Goal: Task Accomplishment & Management: Complete application form

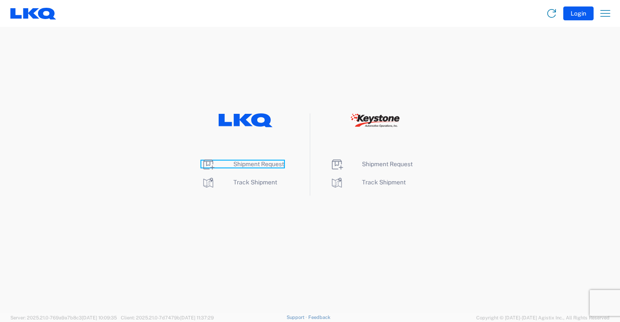
click at [248, 166] on span "Shipment Request" at bounding box center [258, 164] width 51 height 7
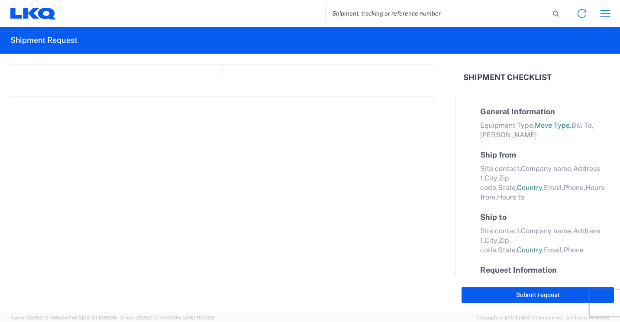
select select "FULL"
select select "LBS"
select select "IN"
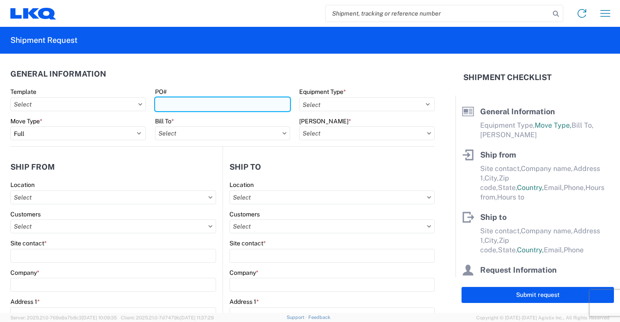
click at [258, 103] on input "PO#" at bounding box center [222, 104] width 135 height 14
type input "41888"
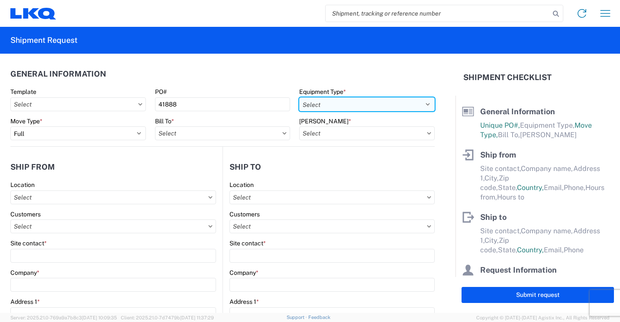
click at [397, 101] on select "Select 53’ Dry Van Flatbed Dropdeck (van) Lowboy (flatbed) Rail" at bounding box center [366, 104] width 135 height 14
select select "STDV"
click at [299, 97] on select "Select 53’ Dry Van Flatbed Dropdeck (van) Lowboy (flatbed) Rail" at bounding box center [366, 104] width 135 height 14
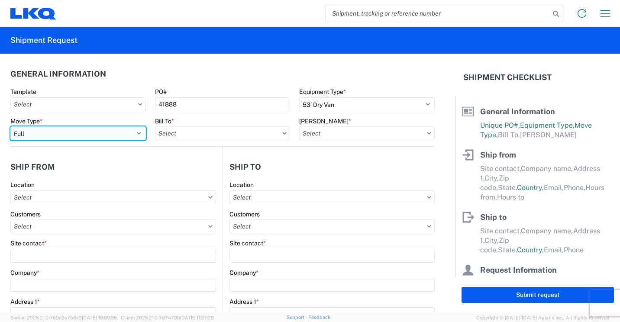
click at [124, 131] on select "Select Full Partial TL" at bounding box center [77, 133] width 135 height 14
select select "PARTIAL_TL"
click at [10, 126] on select "Select Full Partial TL" at bounding box center [77, 133] width 135 height 14
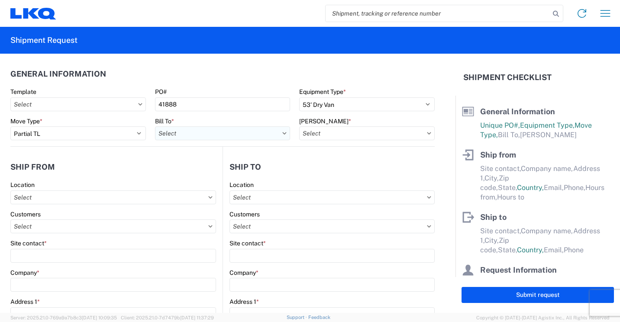
click at [179, 135] on input "text" at bounding box center [222, 133] width 135 height 14
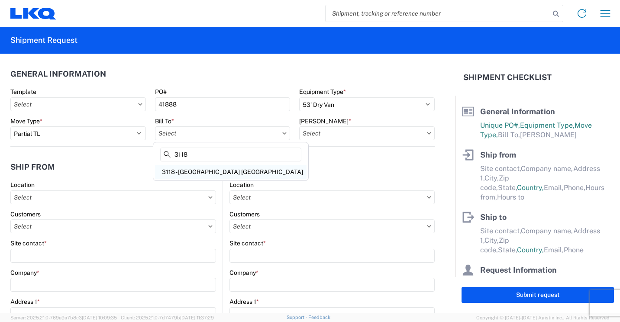
type input "3118"
click at [191, 168] on div "3118 - Brainerd MN" at bounding box center [231, 172] width 152 height 14
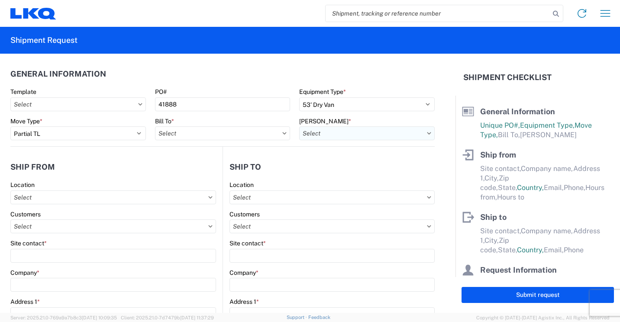
type input "3118 - Brainerd MN"
click at [360, 139] on input "text" at bounding box center [366, 133] width 135 height 14
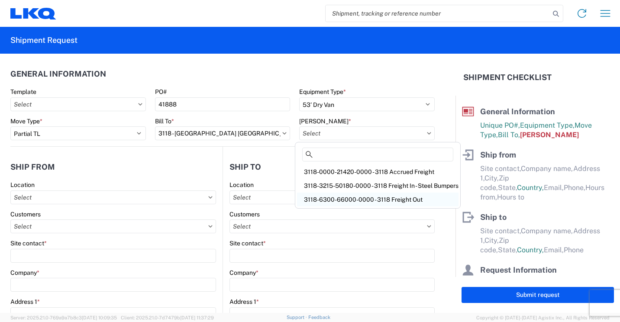
click at [345, 199] on div "3118-6300-66000-0000 - 3118 Freight Out" at bounding box center [377, 200] width 161 height 14
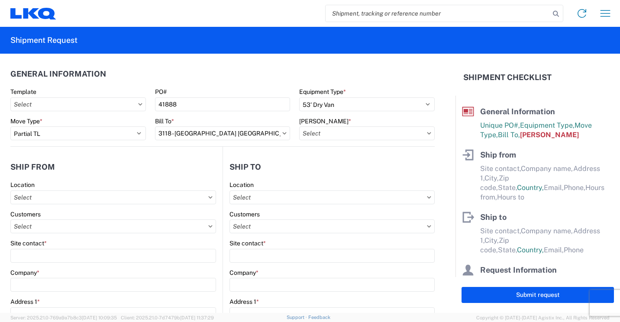
type input "3118-6300-66000-0000 - 3118 Freight Out"
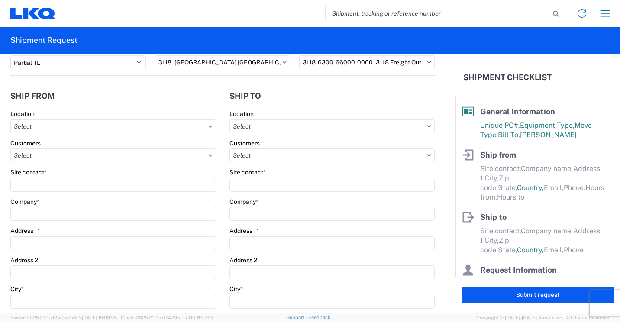
scroll to position [87, 0]
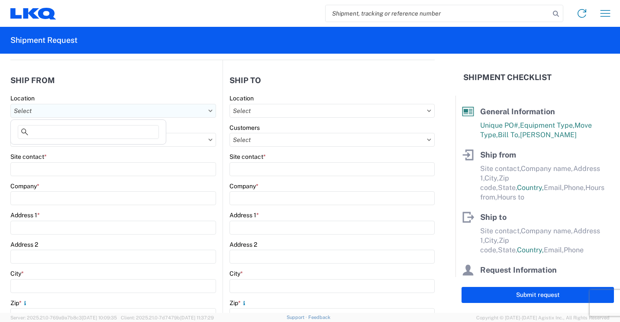
click at [118, 105] on input "text" at bounding box center [113, 111] width 206 height 14
type input "3118"
click at [63, 149] on div "3118 - Brainerd MN" at bounding box center [89, 149] width 152 height 14
type input "3118 - Brainerd MN"
type input "LKQ Corporation"
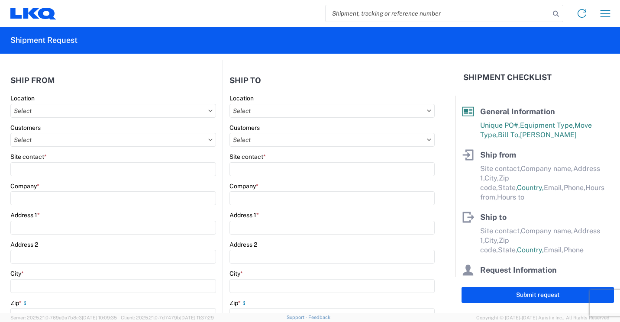
type input "2110 South10TH Street"
type input "Brainerd"
type input "56401"
select select "MN"
select select "US"
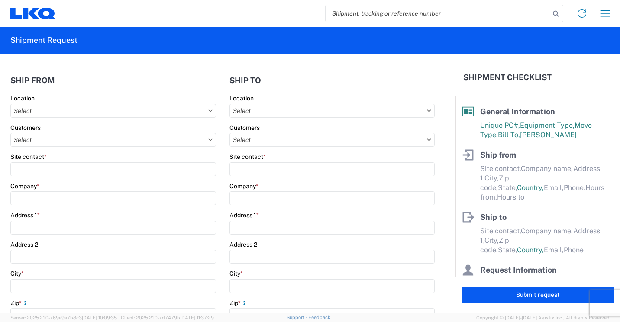
type input "07:00"
type input "16:30"
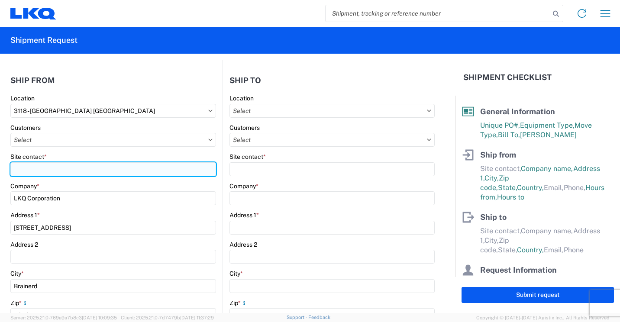
click at [58, 169] on input "Site contact *" at bounding box center [113, 169] width 206 height 14
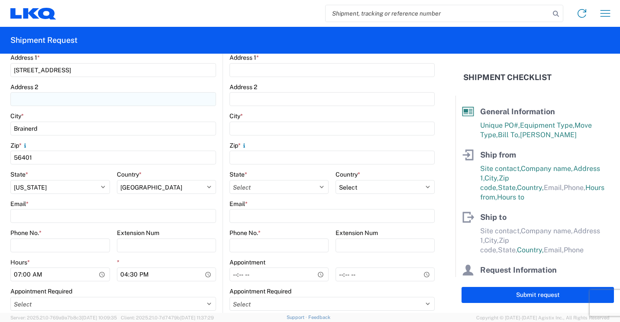
scroll to position [260, 0]
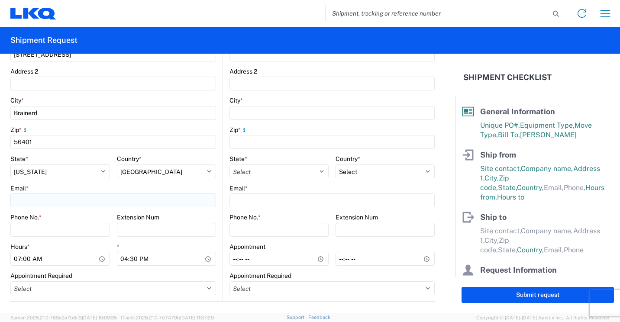
type input "Mark Tabor"
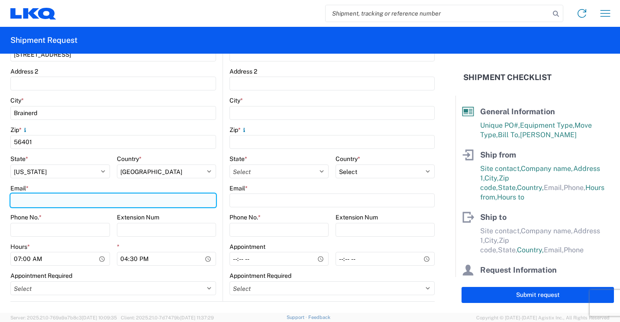
click at [69, 204] on input "Email *" at bounding box center [113, 201] width 206 height 14
type input "mrtabor@lkqcorp.com"
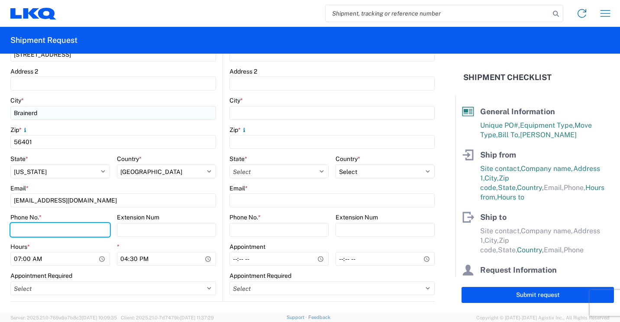
type input "2182973820"
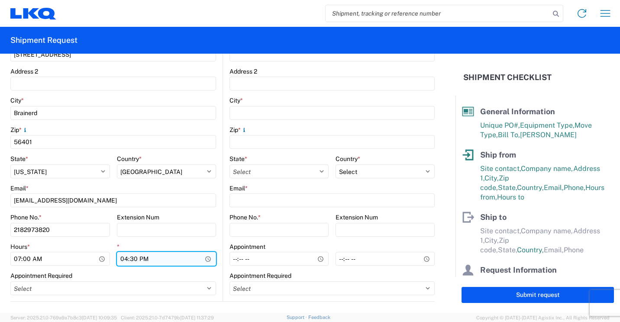
click at [124, 258] on input "16:30" at bounding box center [167, 259] width 100 height 14
type input "13:30"
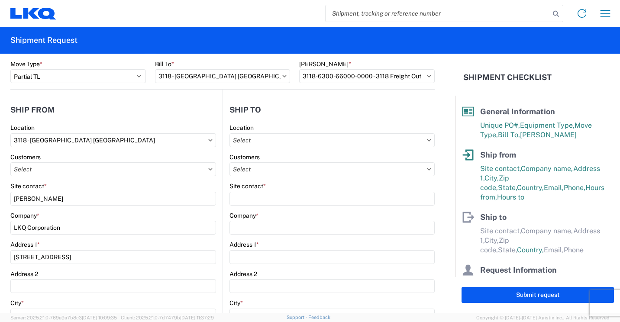
scroll to position [43, 0]
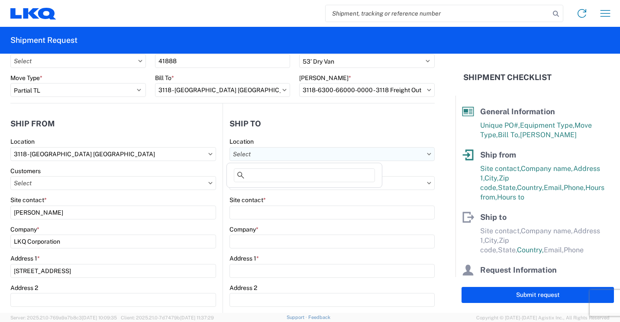
click at [329, 155] on input "text" at bounding box center [331, 154] width 205 height 14
type input "064"
click at [269, 192] on div "3064 - Atlanta GA (064)" at bounding box center [305, 193] width 152 height 14
type input "3064 - Atlanta GA (064)"
type input "LKQ Corporation"
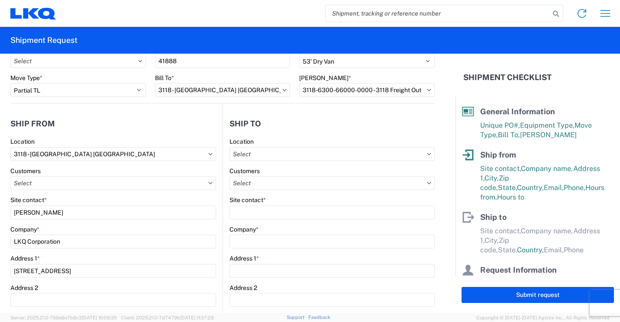
type input "1700 Westgate Pkwy SW"
type input "Atlanta"
type input "30336"
select select "US"
type input "423-322-2335"
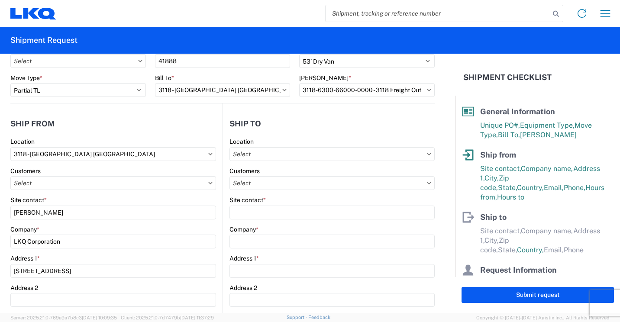
type input "06:00"
type input "17:00"
select select
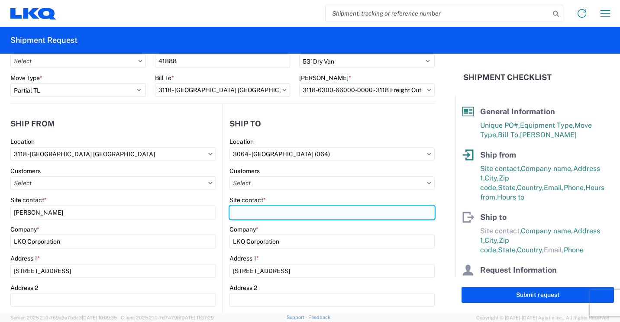
click at [269, 215] on input "Site contact *" at bounding box center [331, 213] width 205 height 14
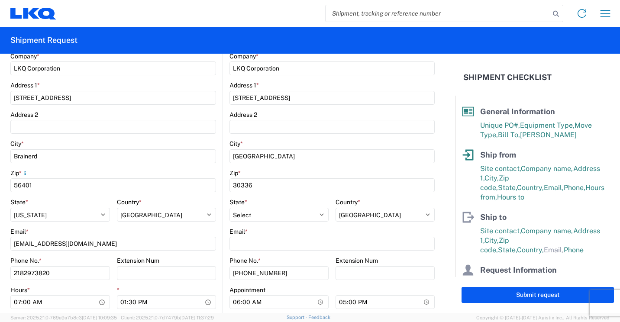
scroll to position [260, 0]
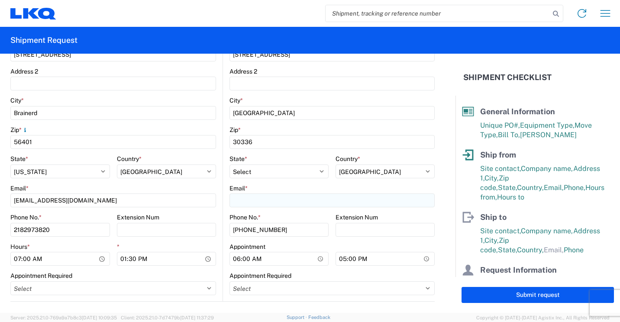
type input "Matthew Kinard"
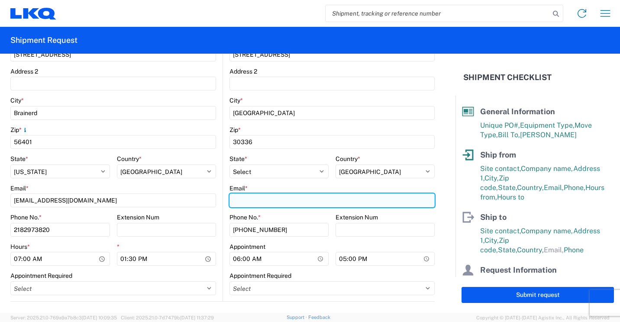
click at [272, 201] on input "Email *" at bounding box center [331, 201] width 205 height 14
type input "mbkinard@lkqcorp.com"
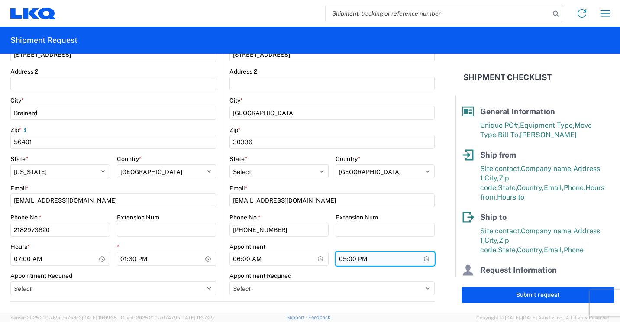
click at [340, 260] on input "17:00" at bounding box center [384, 259] width 99 height 14
type input "15:30"
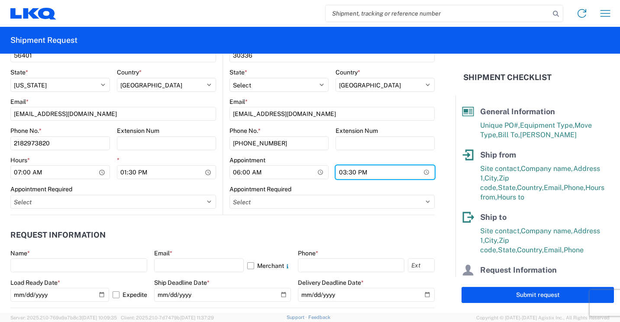
scroll to position [390, 0]
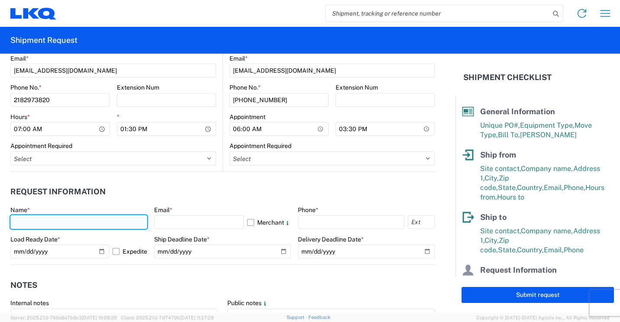
click at [92, 219] on input "text" at bounding box center [78, 222] width 137 height 14
type input "Mark Tabor"
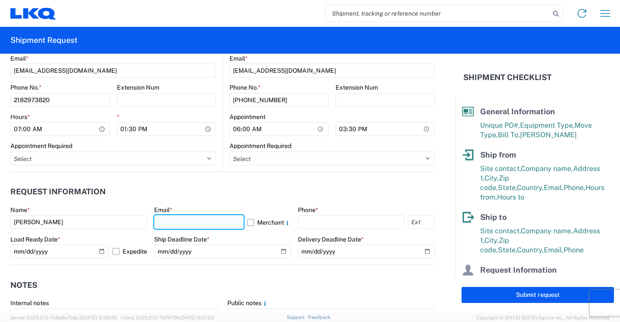
click at [231, 220] on input "text" at bounding box center [199, 222] width 90 height 14
type input "mrtabor@lkqcorp.com"
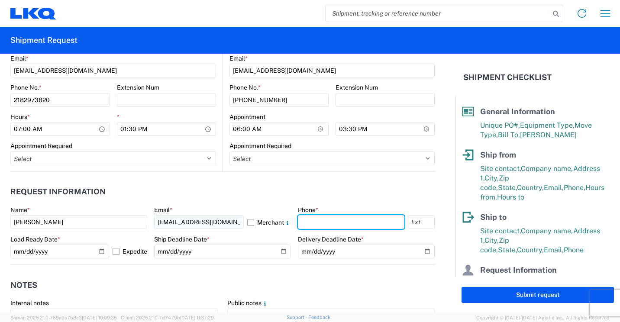
type input "2182973820"
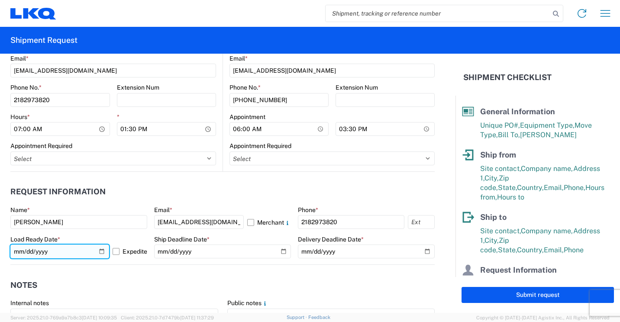
click at [97, 251] on input "2025-10-16" at bounding box center [59, 252] width 99 height 14
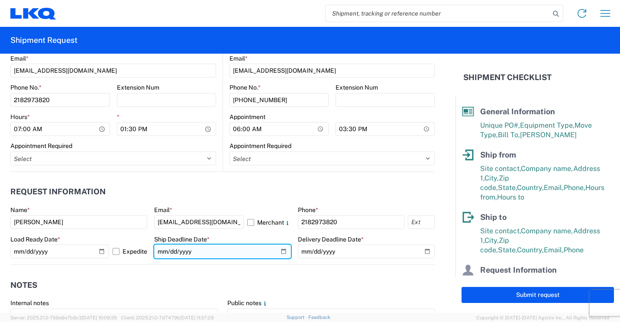
click at [281, 250] on input "date" at bounding box center [222, 252] width 137 height 14
type input "2025-10-21"
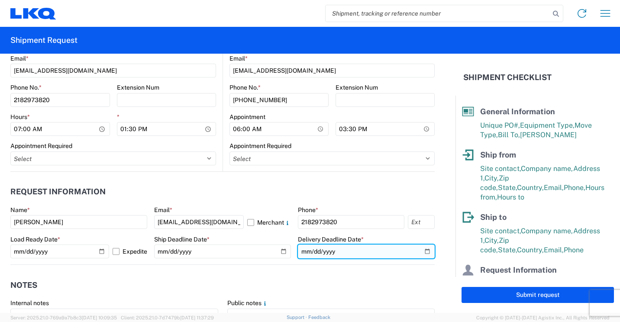
click at [421, 249] on input "date" at bounding box center [366, 252] width 137 height 14
type input "2025-10-24"
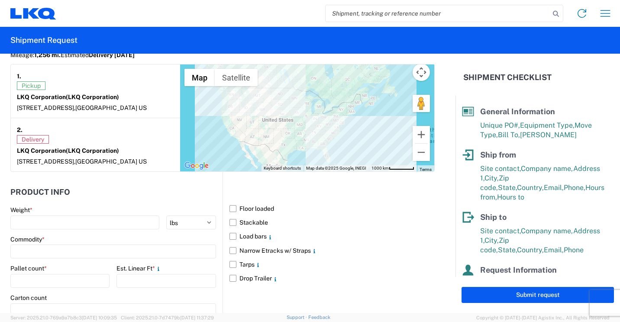
scroll to position [736, 0]
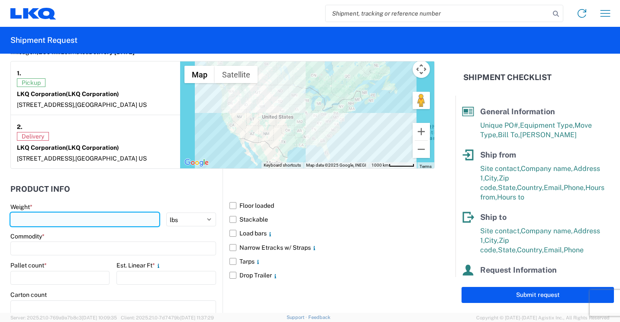
click at [109, 217] on input "number" at bounding box center [84, 220] width 149 height 14
type input "4602"
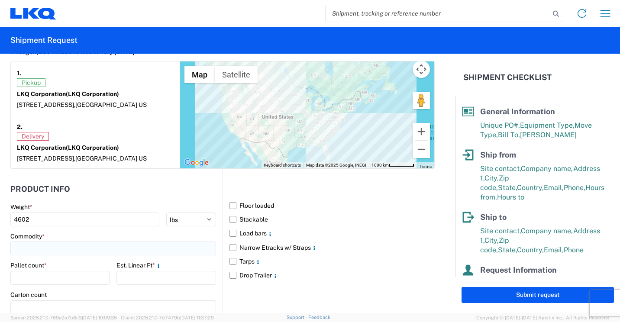
click at [98, 246] on input at bounding box center [113, 249] width 206 height 14
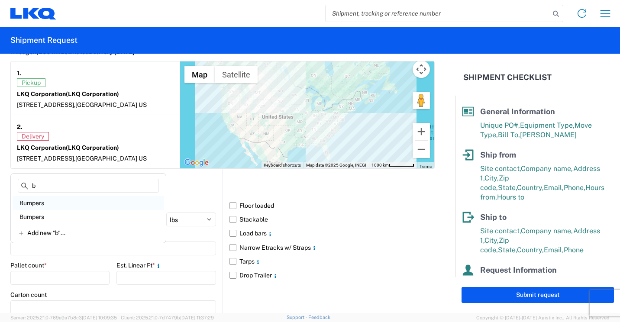
type input "b"
click at [33, 201] on div "Bumpers" at bounding box center [89, 203] width 152 height 14
type input "Bumpers"
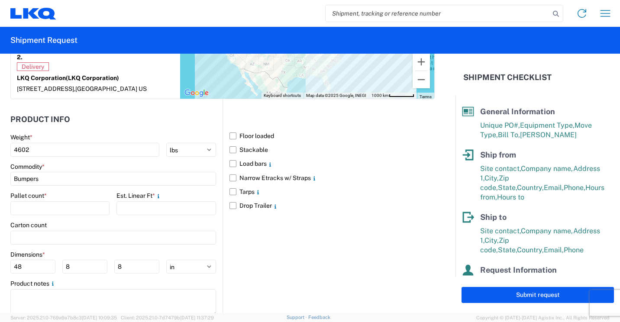
scroll to position [823, 0]
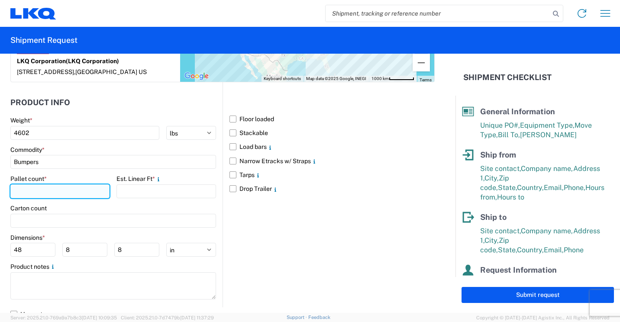
click at [69, 192] on input "number" at bounding box center [59, 191] width 99 height 14
type input "5"
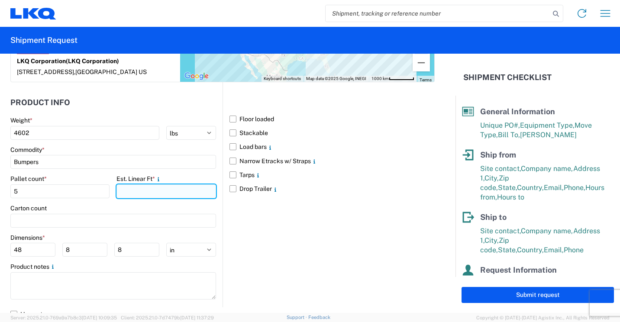
click at [131, 188] on input "number" at bounding box center [165, 191] width 99 height 14
type input "25"
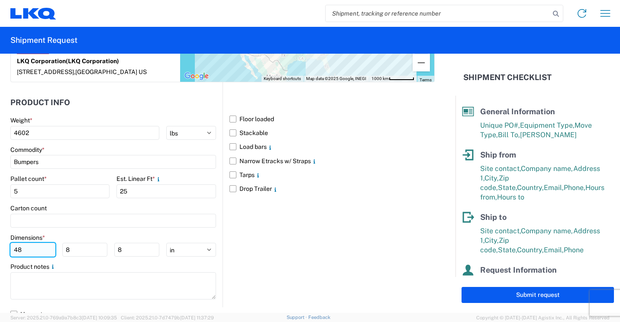
click at [50, 252] on input "48" at bounding box center [32, 250] width 45 height 14
type input "4"
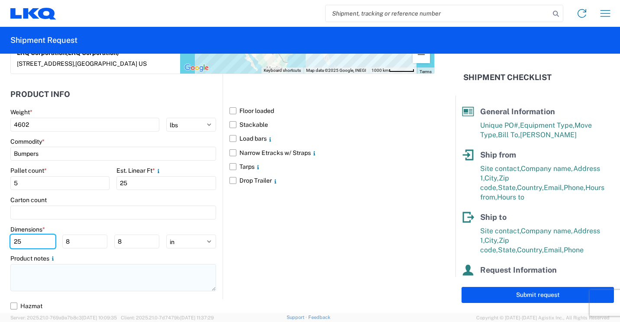
type input "25"
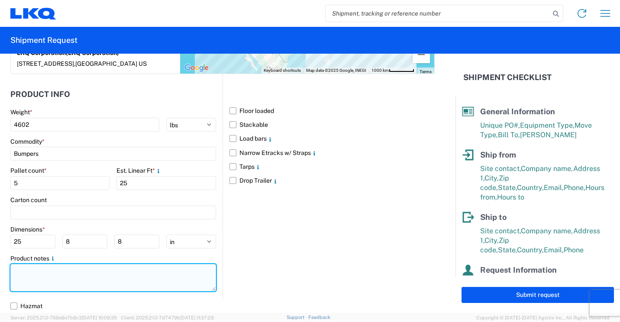
click at [61, 276] on textarea at bounding box center [113, 277] width 206 height 27
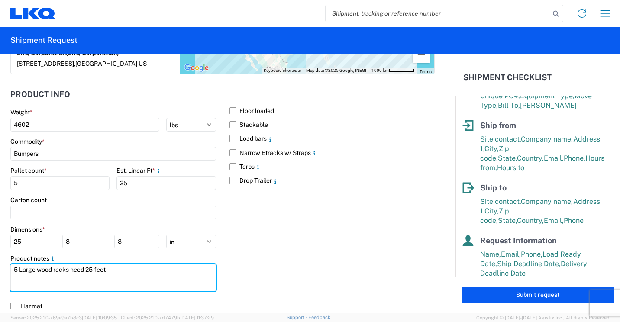
scroll to position [126, 0]
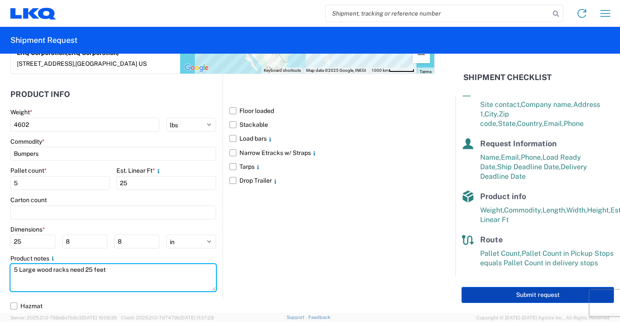
type textarea "5 Large wood racks need 25 feet"
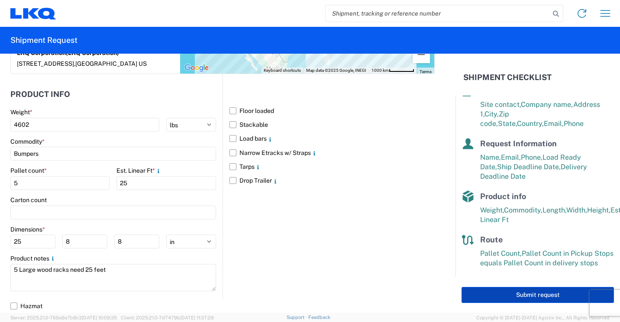
click at [502, 294] on button "Submit request" at bounding box center [537, 295] width 152 height 16
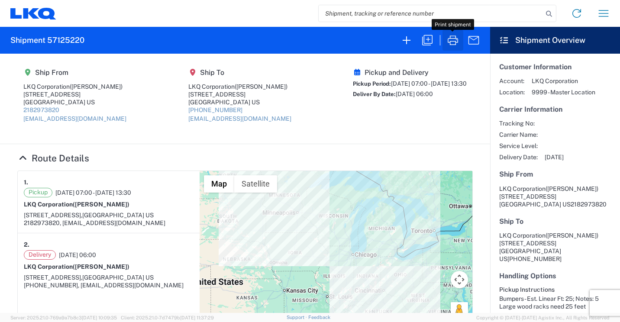
click at [450, 38] on icon "button" at bounding box center [453, 40] width 10 height 10
